Goal: Register for event/course

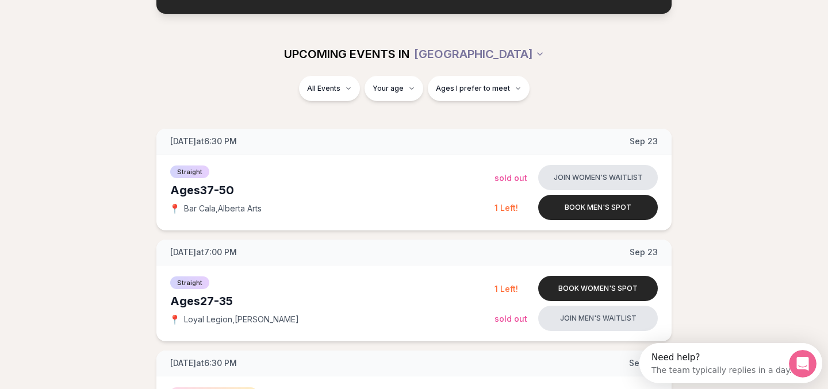
scroll to position [119, 0]
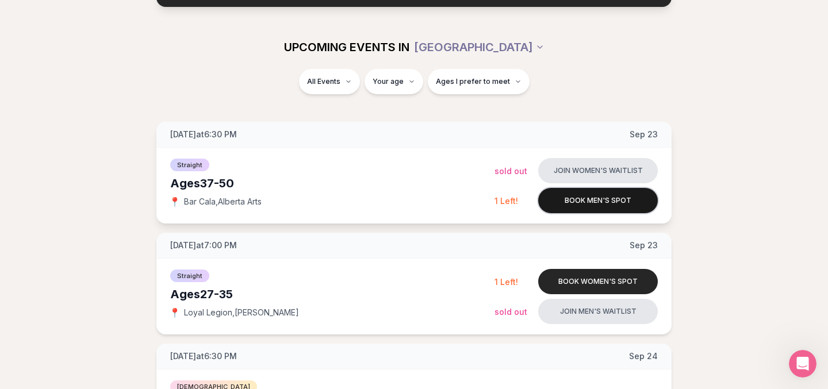
click at [580, 206] on button "Book men's spot" at bounding box center [599, 200] width 120 height 25
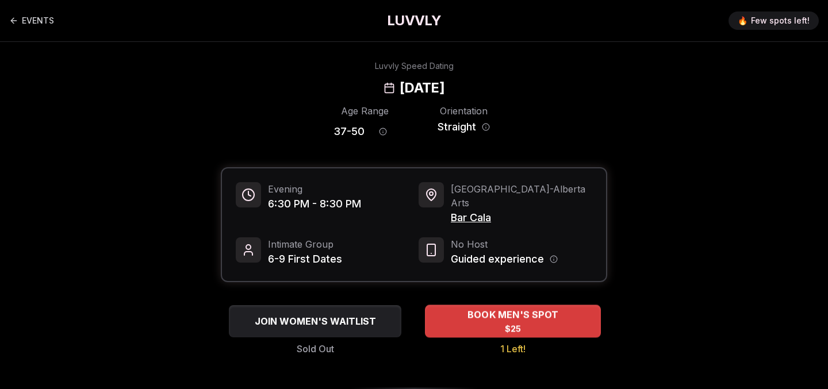
click at [511, 323] on span "$25" at bounding box center [513, 329] width 17 height 12
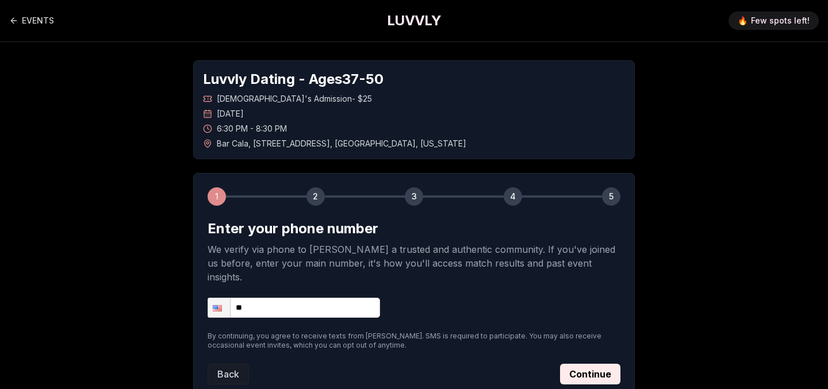
click at [277, 298] on input "**" at bounding box center [294, 308] width 173 height 20
type input "**********"
click at [583, 364] on button "Continue" at bounding box center [590, 374] width 60 height 21
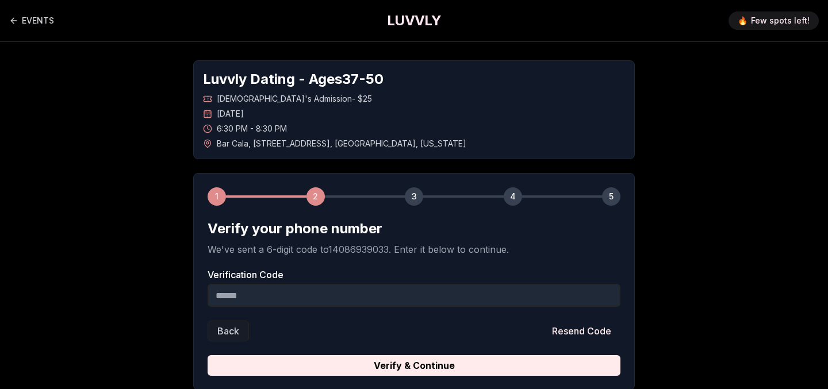
click at [307, 297] on input "Verification Code" at bounding box center [414, 295] width 413 height 23
type input "******"
click at [208, 356] on button "Verify & Continue" at bounding box center [414, 366] width 413 height 21
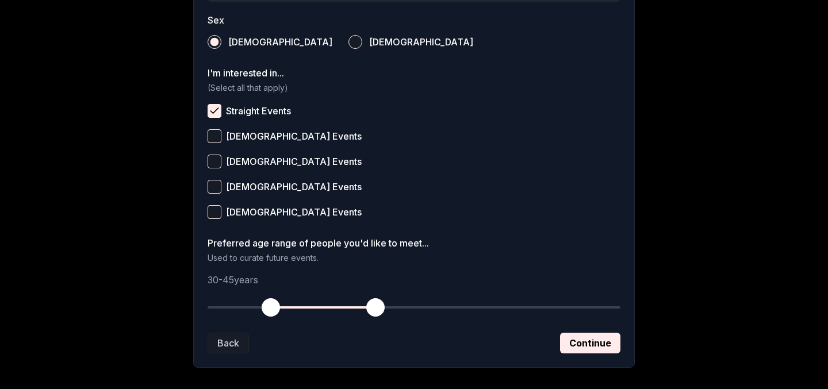
scroll to position [426, 0]
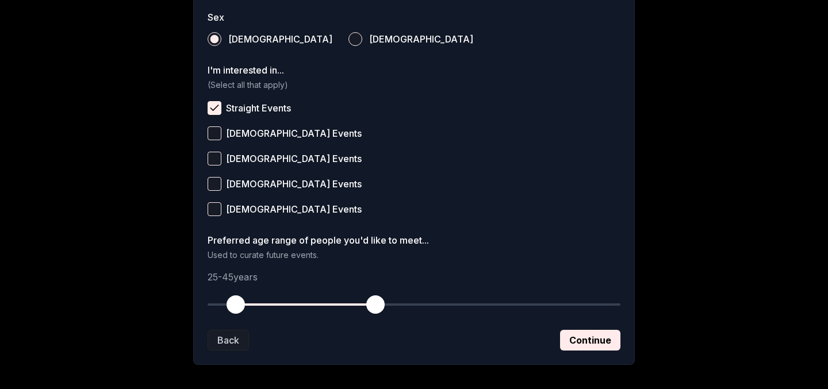
drag, startPoint x: 271, startPoint y: 302, endPoint x: 235, endPoint y: 301, distance: 35.7
click at [235, 301] on span "button" at bounding box center [236, 305] width 18 height 18
drag, startPoint x: 231, startPoint y: 304, endPoint x: 249, endPoint y: 304, distance: 17.3
click at [249, 304] on span "button" at bounding box center [249, 305] width 18 height 18
click at [376, 309] on span "button" at bounding box center [375, 305] width 18 height 18
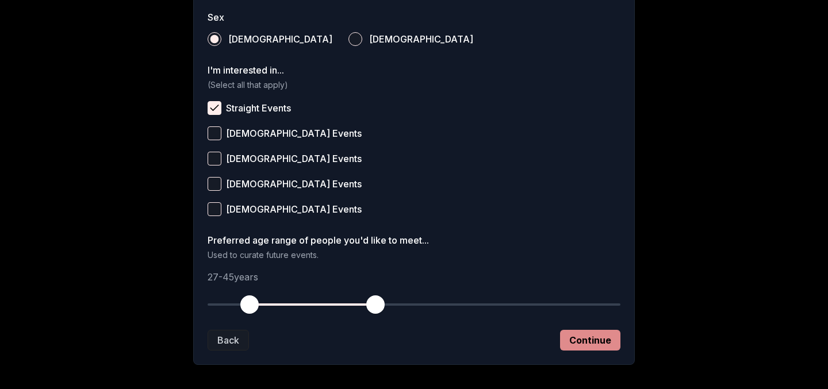
click at [606, 339] on button "Continue" at bounding box center [590, 340] width 60 height 21
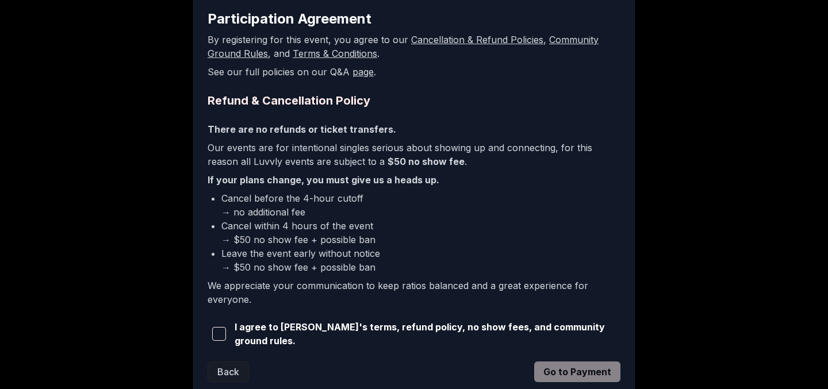
scroll to position [212, 0]
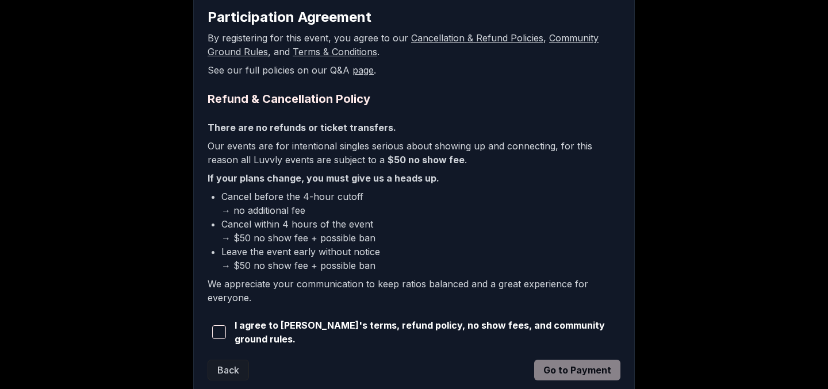
click at [220, 336] on span "button" at bounding box center [219, 333] width 14 height 14
click at [608, 369] on button "Go to Payment" at bounding box center [577, 370] width 86 height 21
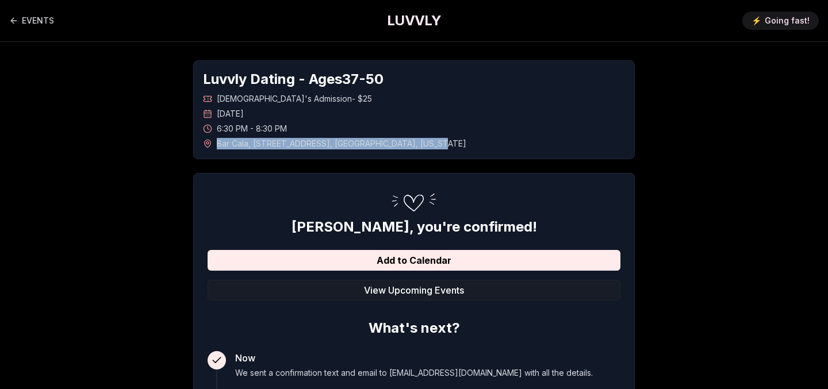
drag, startPoint x: 452, startPoint y: 144, endPoint x: 213, endPoint y: 150, distance: 238.8
click at [213, 150] on div "Luvvly Dating - Ages 37 - 50 Straight Men's Admission - $25 Tuesday, September …" at bounding box center [414, 109] width 442 height 99
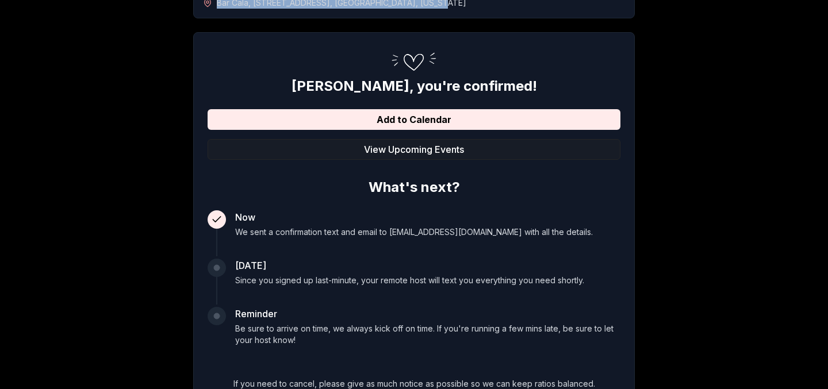
scroll to position [150, 0]
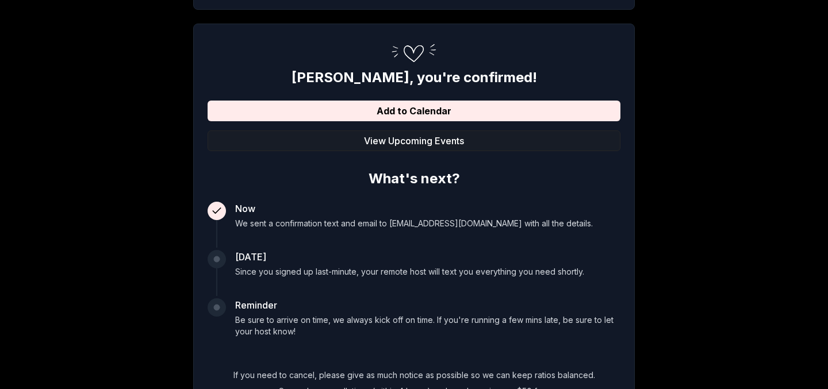
drag, startPoint x: 566, startPoint y: 44, endPoint x: 529, endPoint y: 56, distance: 38.6
click at [529, 56] on div "Ozzie , you're confirmed! Add to Calendar View Upcoming Events What's next? Now…" at bounding box center [414, 226] width 442 height 404
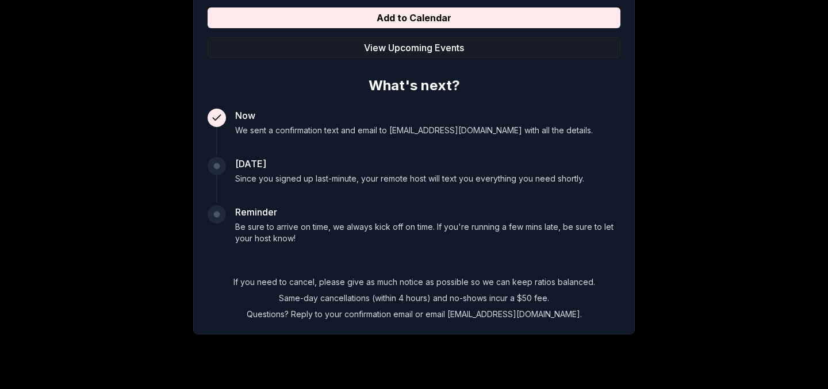
scroll to position [249, 0]
